Goal: Task Accomplishment & Management: Manage account settings

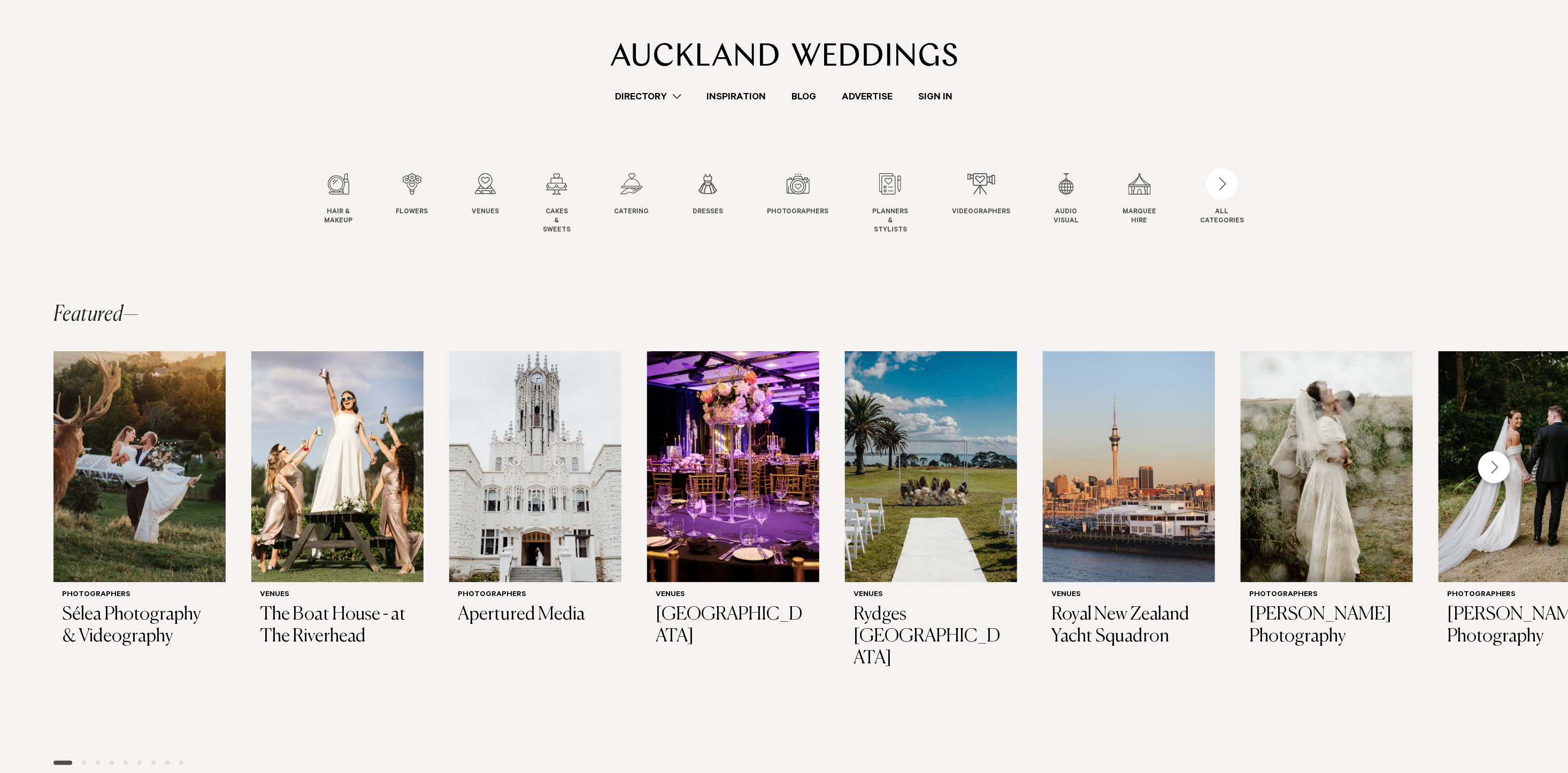
drag, startPoint x: 0, startPoint y: 0, endPoint x: 936, endPoint y: 94, distance: 940.7
click at [936, 94] on link "Sign In" at bounding box center [936, 97] width 60 height 15
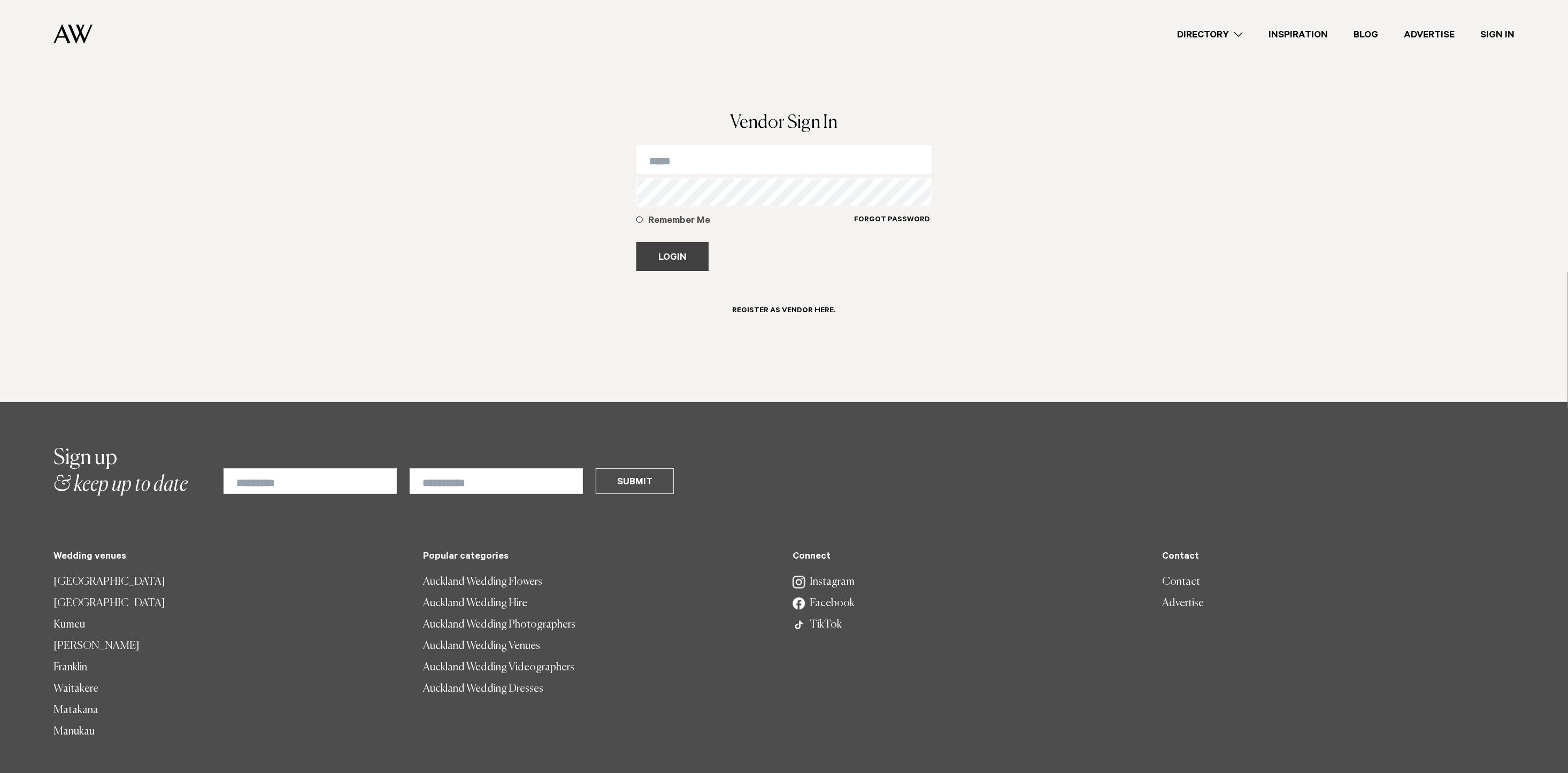
type input "**********"
click at [653, 259] on button "Login" at bounding box center [673, 256] width 72 height 29
